Goal: Information Seeking & Learning: Learn about a topic

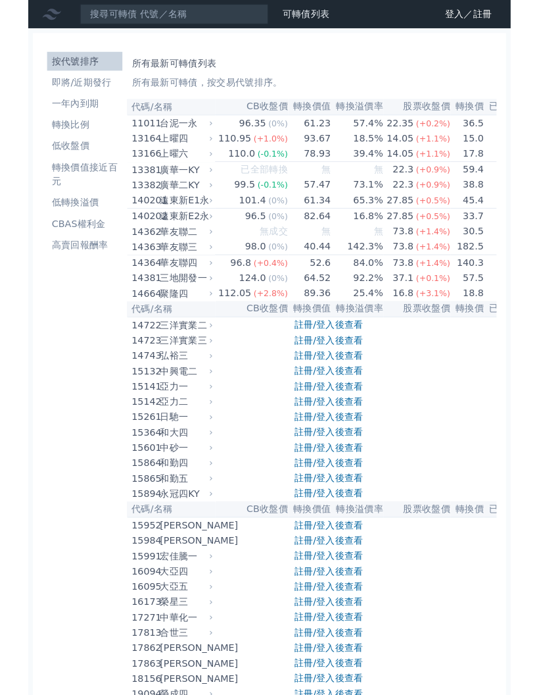
scroll to position [7184, 0]
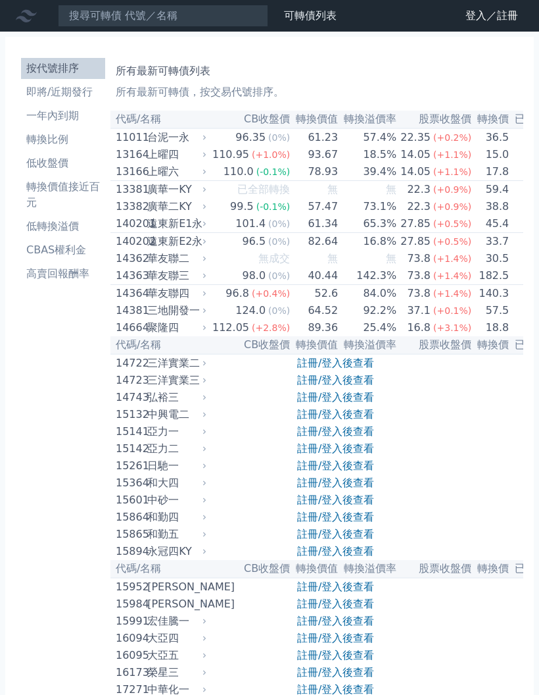
click at [326, 403] on link "註冊/登入後查看" at bounding box center [335, 397] width 77 height 12
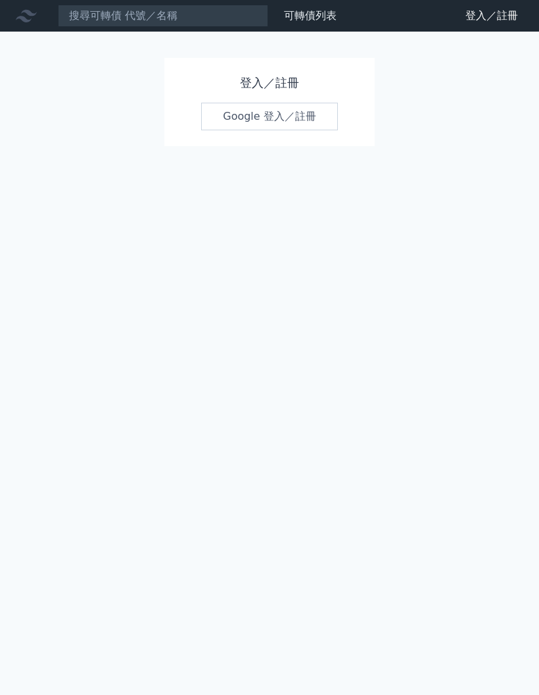
click at [284, 114] on link "Google 登入／註冊" at bounding box center [269, 117] width 137 height 28
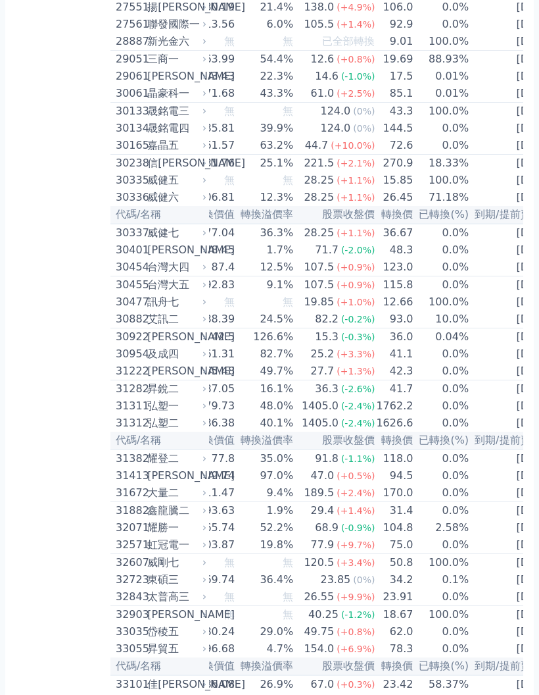
scroll to position [0, 103]
click at [429, 103] on td "0.01%" at bounding box center [442, 95] width 56 height 18
click at [337, 99] on span "(+2.5%)" at bounding box center [356, 94] width 38 height 11
click at [272, 103] on td "43.3%" at bounding box center [265, 95] width 59 height 18
click at [275, 103] on td "43.3%" at bounding box center [265, 95] width 59 height 18
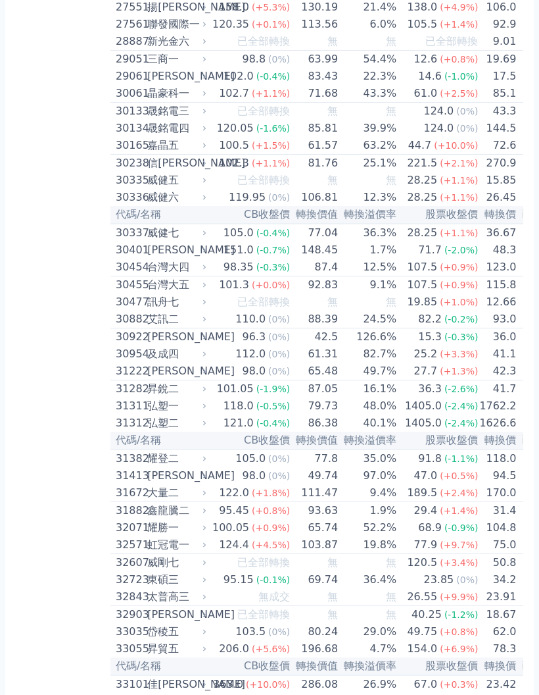
scroll to position [0, 0]
click at [374, 103] on td "43.3%" at bounding box center [368, 95] width 59 height 18
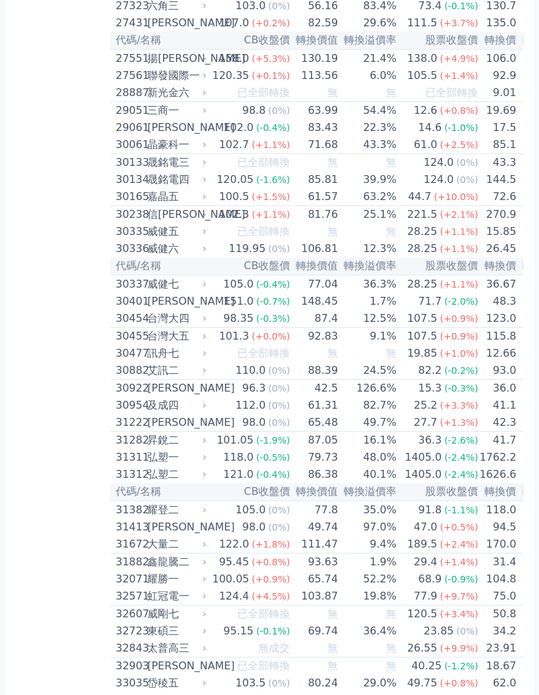
scroll to position [1659, 0]
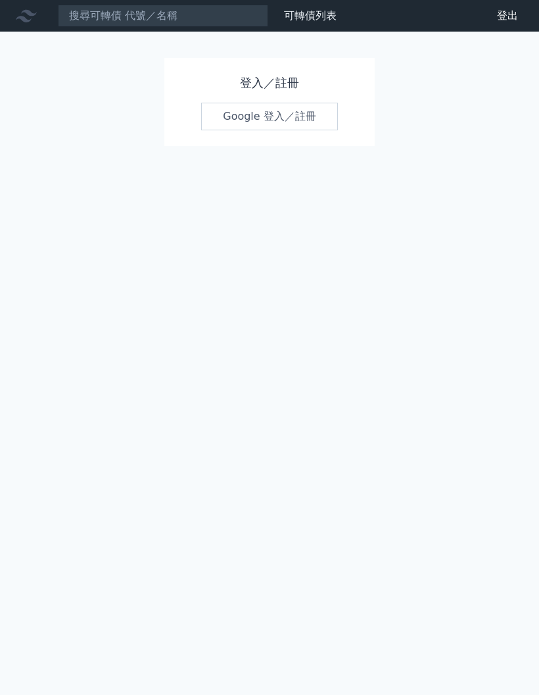
click at [268, 108] on link "Google 登入／註冊" at bounding box center [269, 117] width 137 height 28
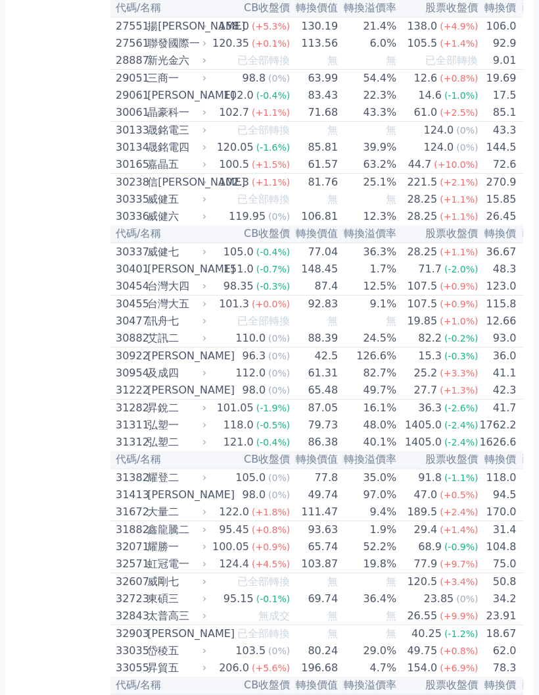
scroll to position [1693, 0]
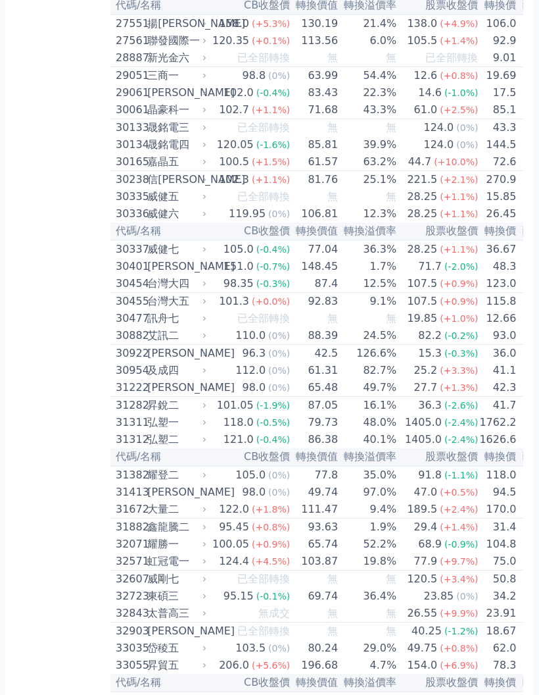
click at [165, 118] on div "晶豪科一" at bounding box center [175, 110] width 57 height 16
click at [249, 118] on div "102.7" at bounding box center [234, 110] width 36 height 16
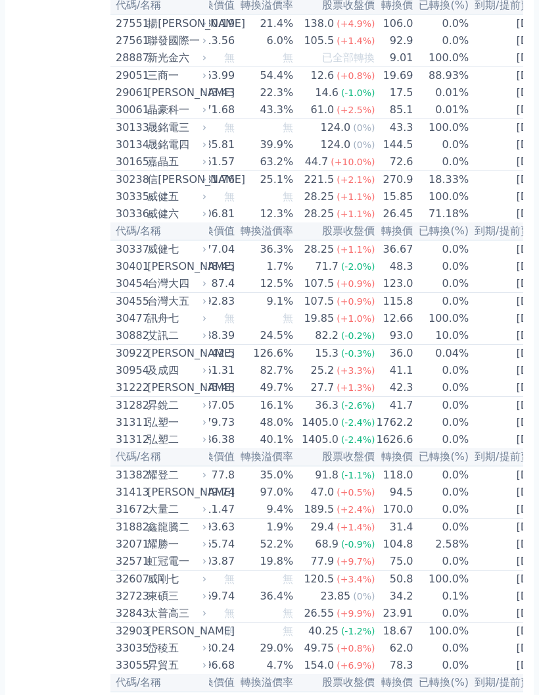
scroll to position [0, 103]
click at [481, 119] on td "[DATE]" at bounding box center [513, 110] width 87 height 18
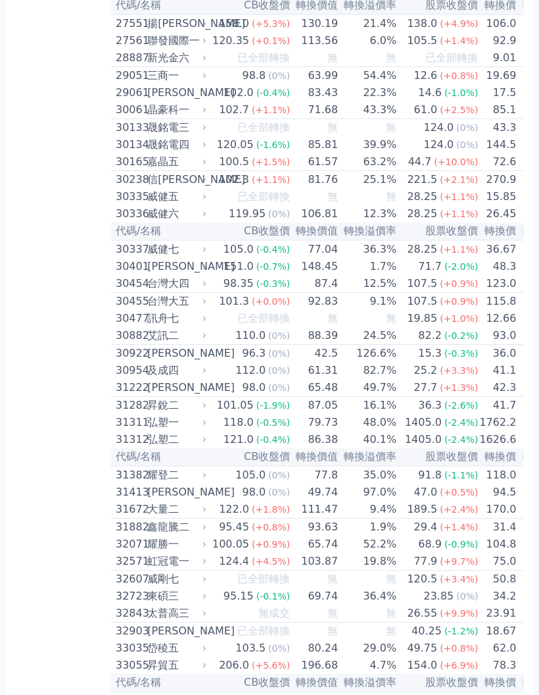
scroll to position [0, 0]
click at [373, 119] on td "43.3%" at bounding box center [368, 110] width 59 height 18
click at [376, 119] on td "43.3%" at bounding box center [368, 110] width 59 height 18
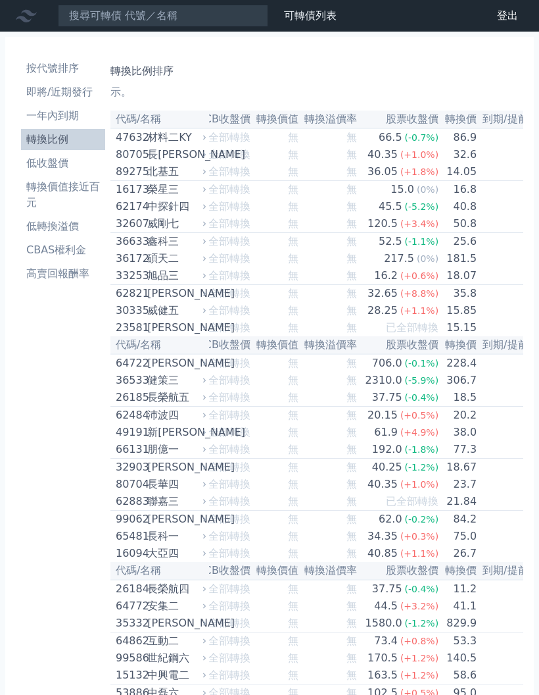
scroll to position [0, 104]
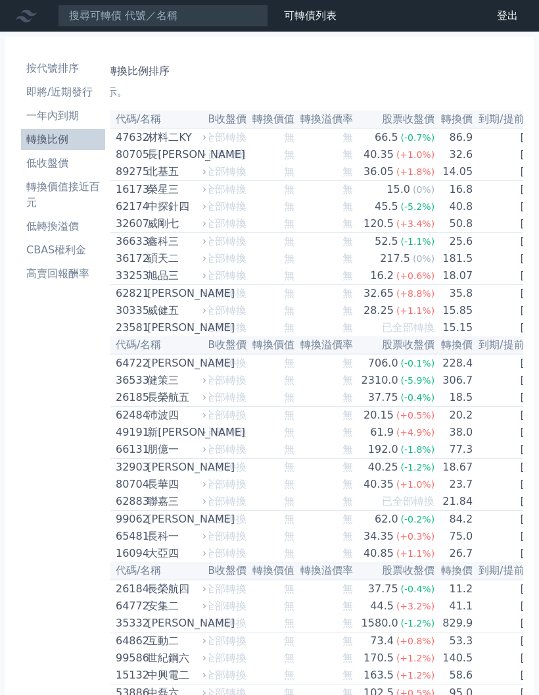
click at [523, 191] on td "2027-03-02" at bounding box center [517, 190] width 87 height 18
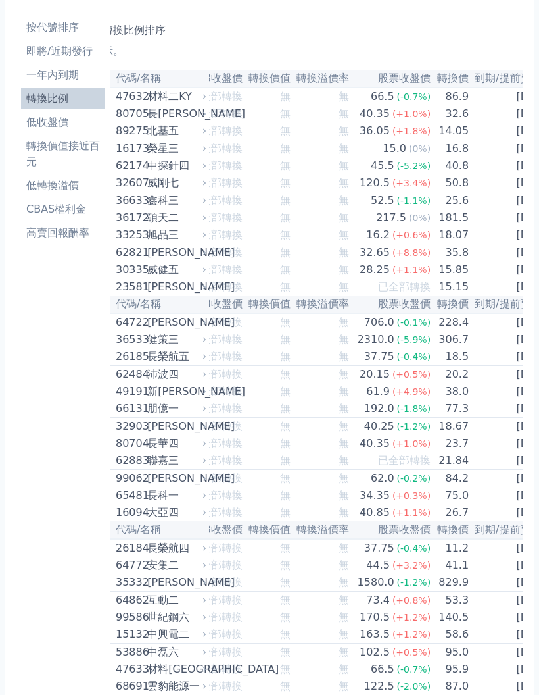
scroll to position [35, 0]
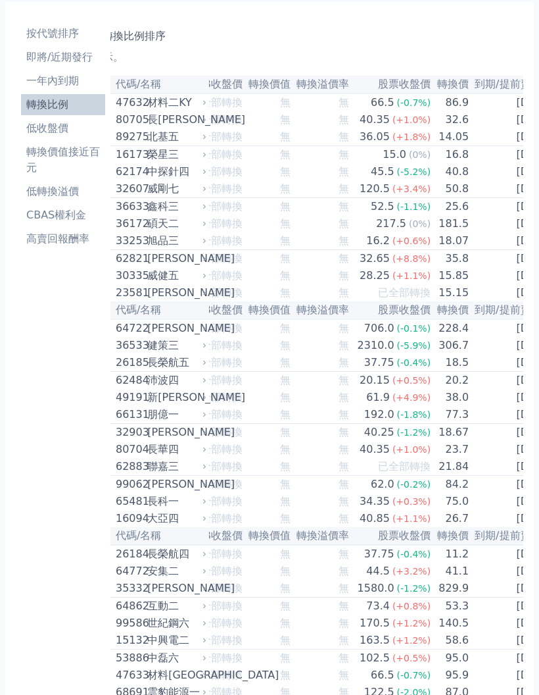
click at [58, 76] on li "一年內到期" at bounding box center [63, 81] width 84 height 16
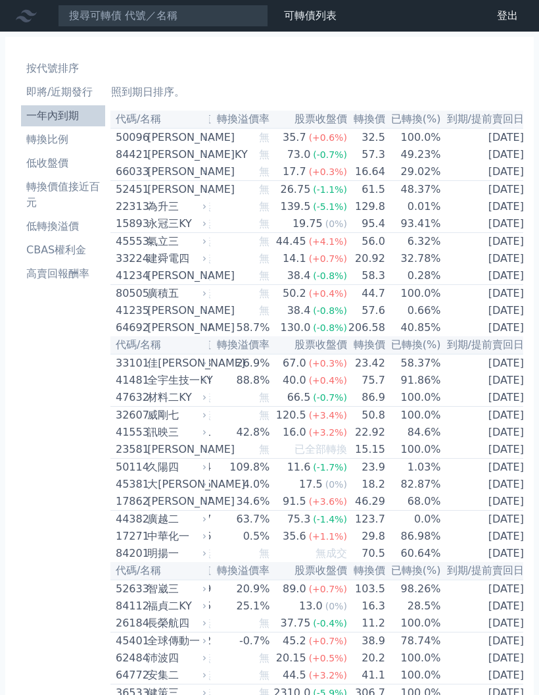
scroll to position [0, 173]
click at [507, 249] on td "[DATE]" at bounding box center [485, 242] width 87 height 18
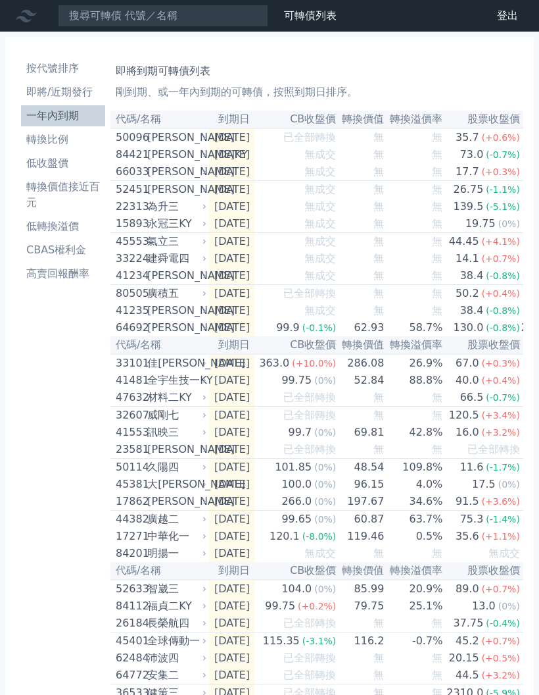
scroll to position [0, 0]
click at [315, 11] on link "可轉債列表" at bounding box center [310, 15] width 53 height 12
click at [45, 70] on li "按代號排序" at bounding box center [63, 69] width 84 height 16
click at [53, 70] on li "按代號排序" at bounding box center [63, 69] width 84 height 16
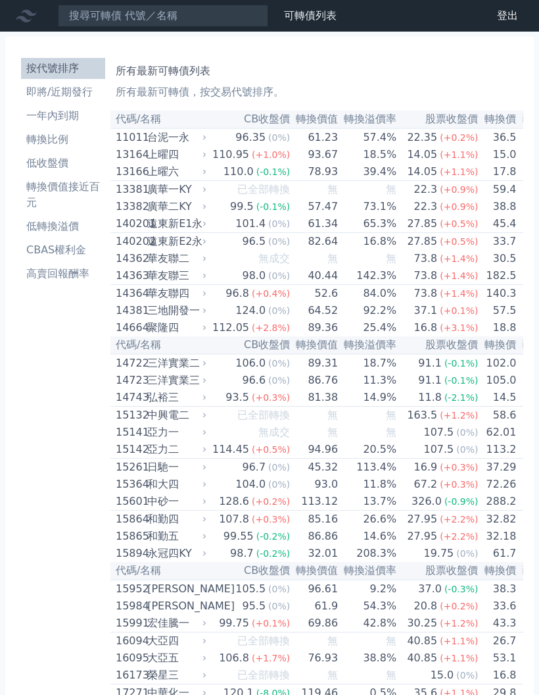
click at [479, 285] on td "182.5" at bounding box center [498, 276] width 38 height 18
click at [172, 301] on div "華友聯四" at bounding box center [175, 294] width 57 height 16
click at [166, 457] on div "亞力二" at bounding box center [175, 449] width 57 height 16
click at [157, 475] on div "日馳一" at bounding box center [175, 467] width 57 height 16
click at [191, 75] on h1 "所有最新可轉債列表" at bounding box center [317, 71] width 403 height 16
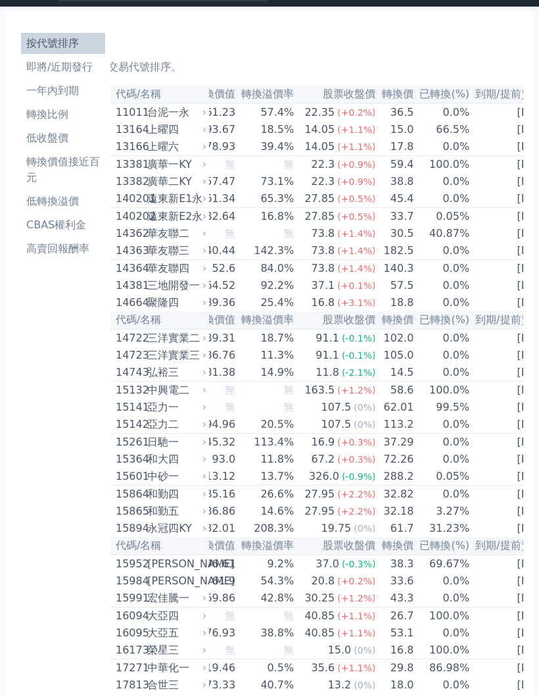
scroll to position [43, 0]
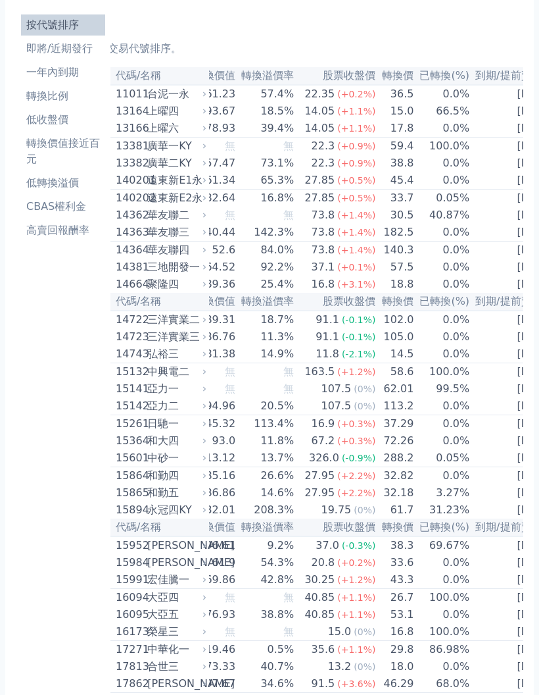
click at [155, 466] on div "中砂一" at bounding box center [175, 458] width 57 height 16
click at [497, 467] on td "[DATE]" at bounding box center [513, 458] width 87 height 18
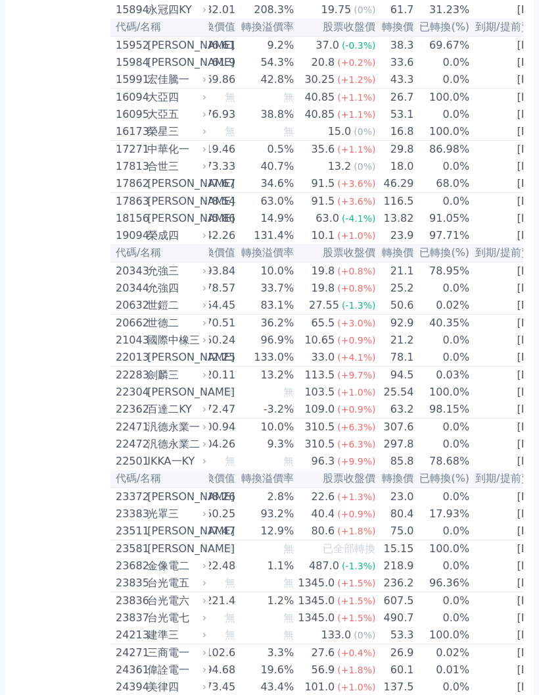
scroll to position [0, 103]
click at [493, 470] on td "[DATE]" at bounding box center [513, 461] width 87 height 17
click at [497, 470] on td "[DATE]" at bounding box center [513, 461] width 87 height 17
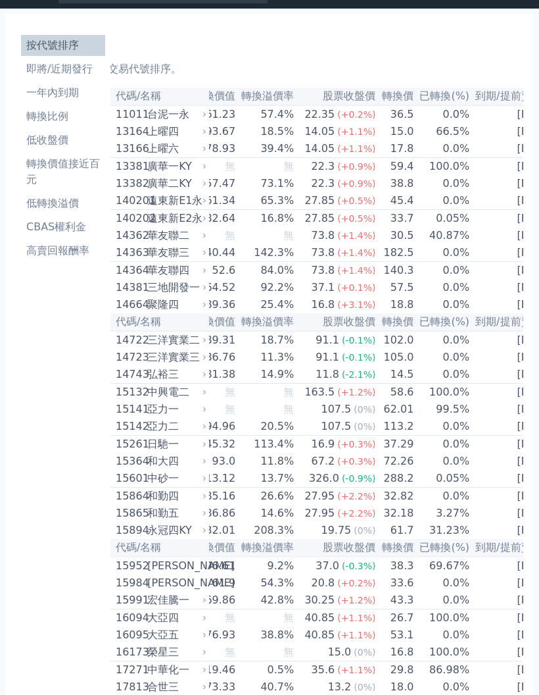
scroll to position [18, 0]
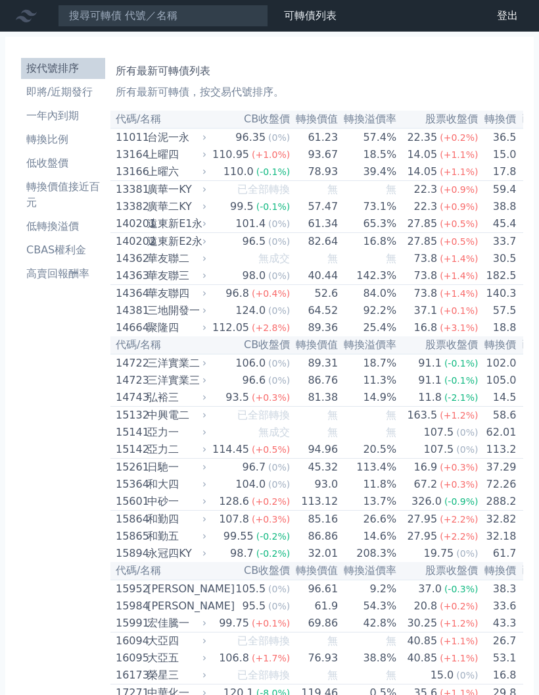
click at [170, 178] on div "上曜六" at bounding box center [175, 172] width 57 height 16
click at [186, 301] on div "華友聯四" at bounding box center [175, 294] width 57 height 16
click at [229, 405] on div "93.5" at bounding box center [237, 397] width 29 height 16
click at [241, 371] on div "106.0" at bounding box center [251, 363] width 36 height 16
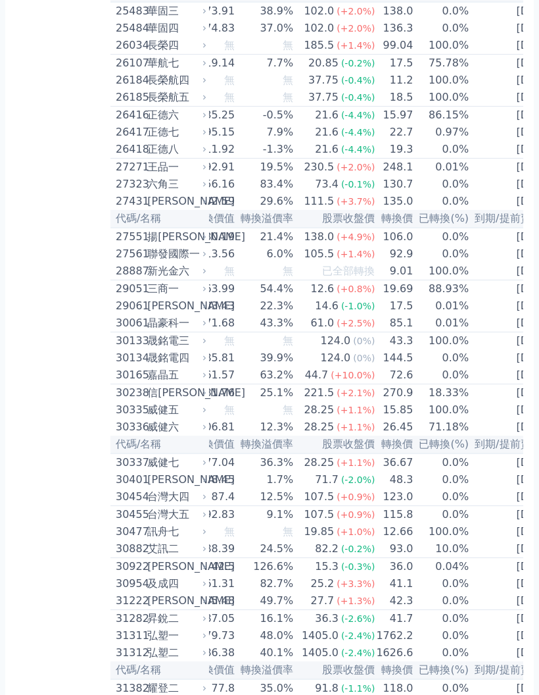
scroll to position [0, 103]
click at [426, 333] on td "0.01%" at bounding box center [442, 324] width 56 height 18
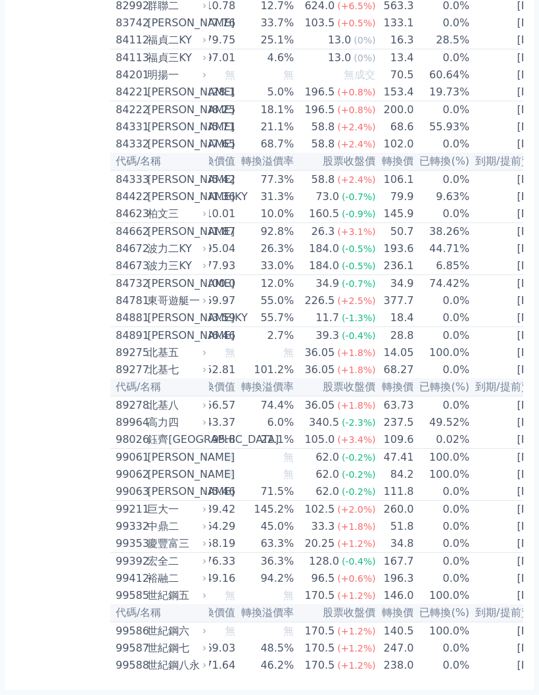
click at [487, 15] on td "[DATE]" at bounding box center [513, 6] width 87 height 18
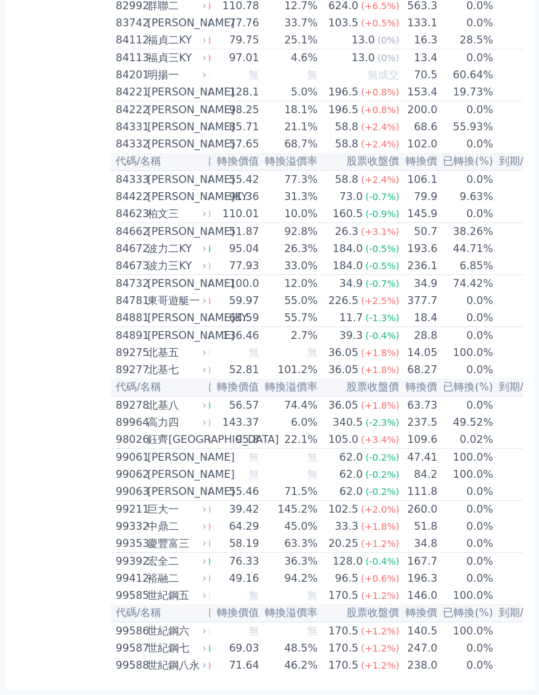
scroll to position [0, 78]
